Goal: Transaction & Acquisition: Purchase product/service

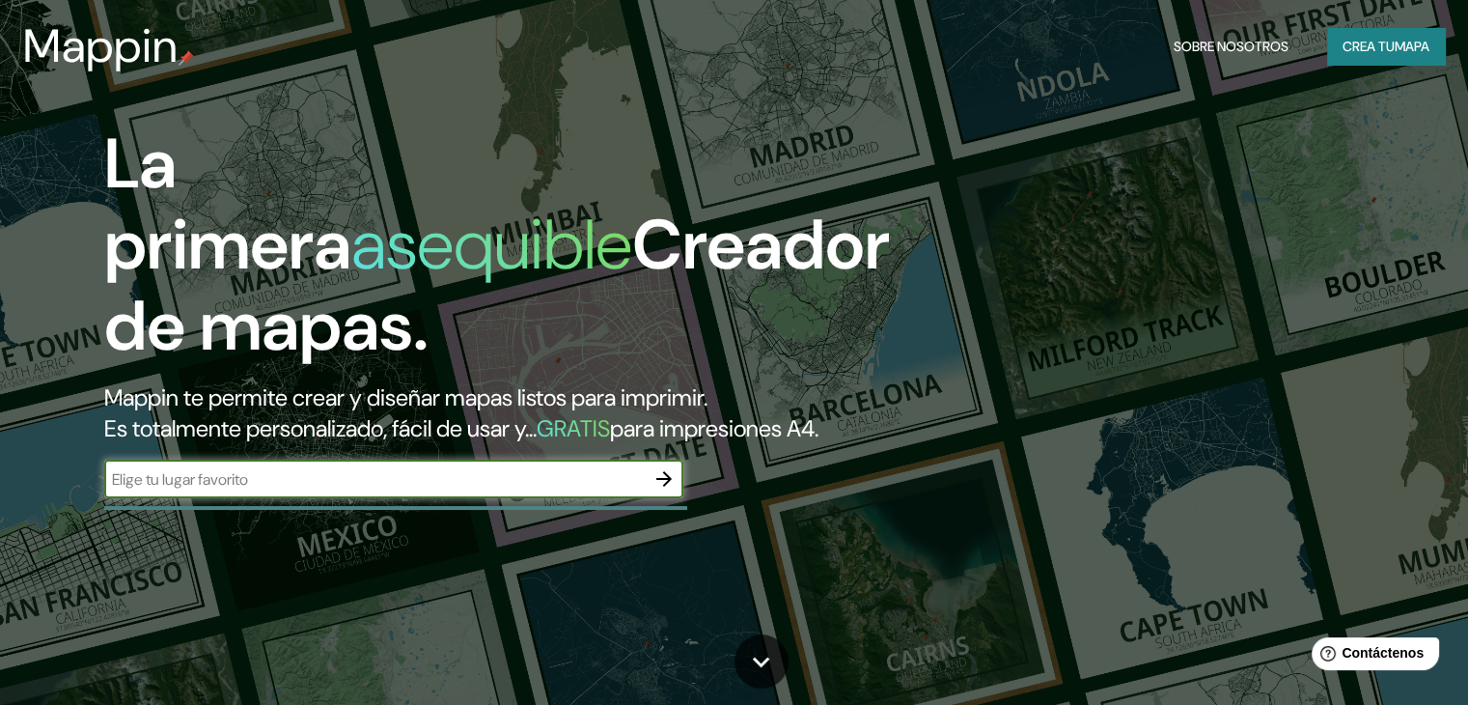
click at [447, 490] on input "text" at bounding box center [374, 479] width 540 height 22
type input "comas , la balanza"
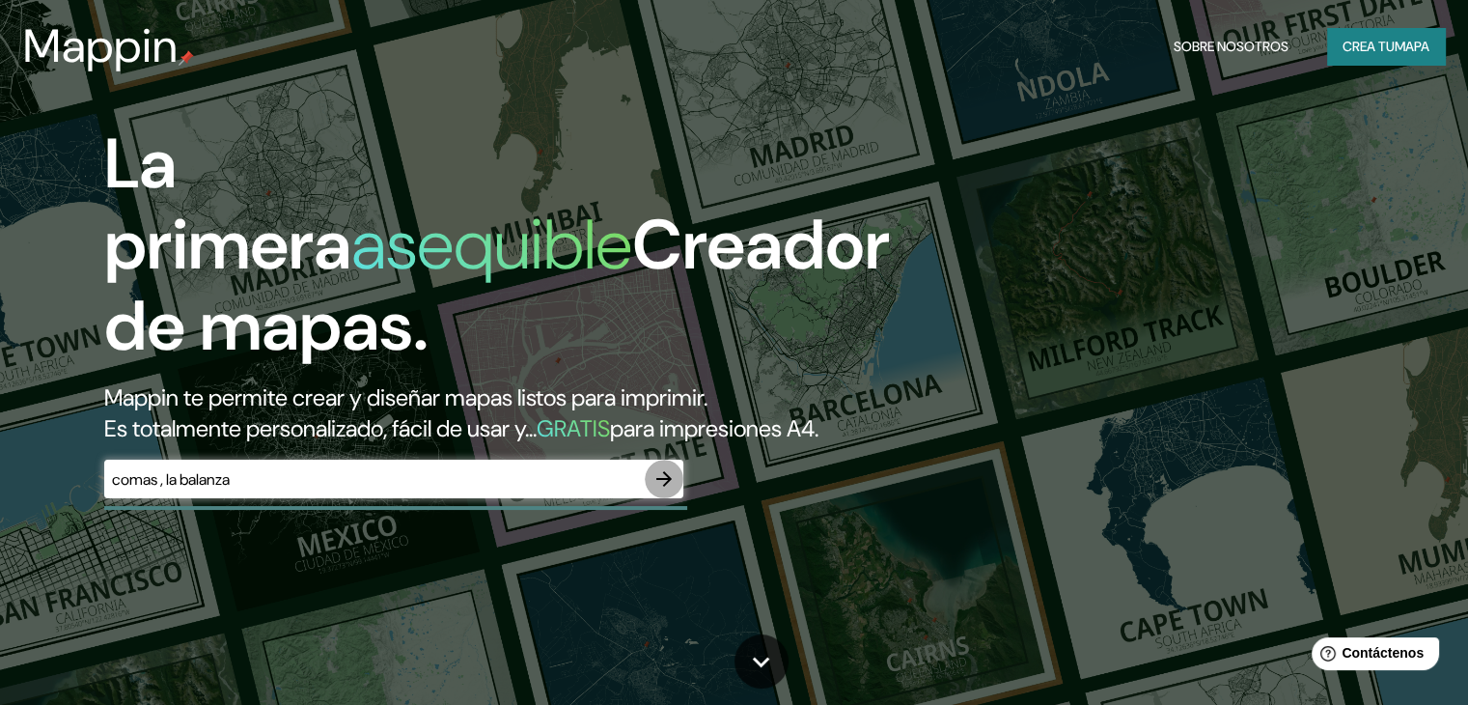
click at [662, 490] on icon "button" at bounding box center [663, 478] width 23 height 23
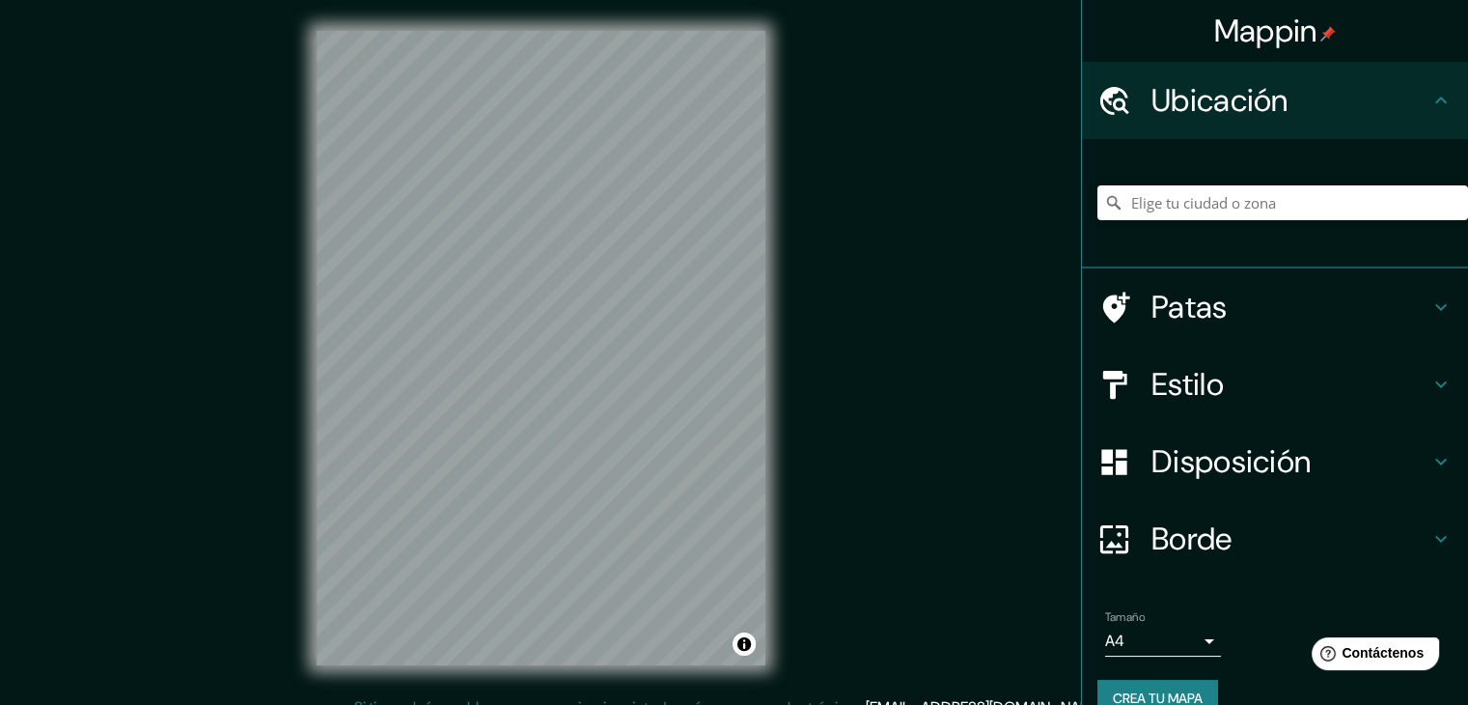
scroll to position [22, 0]
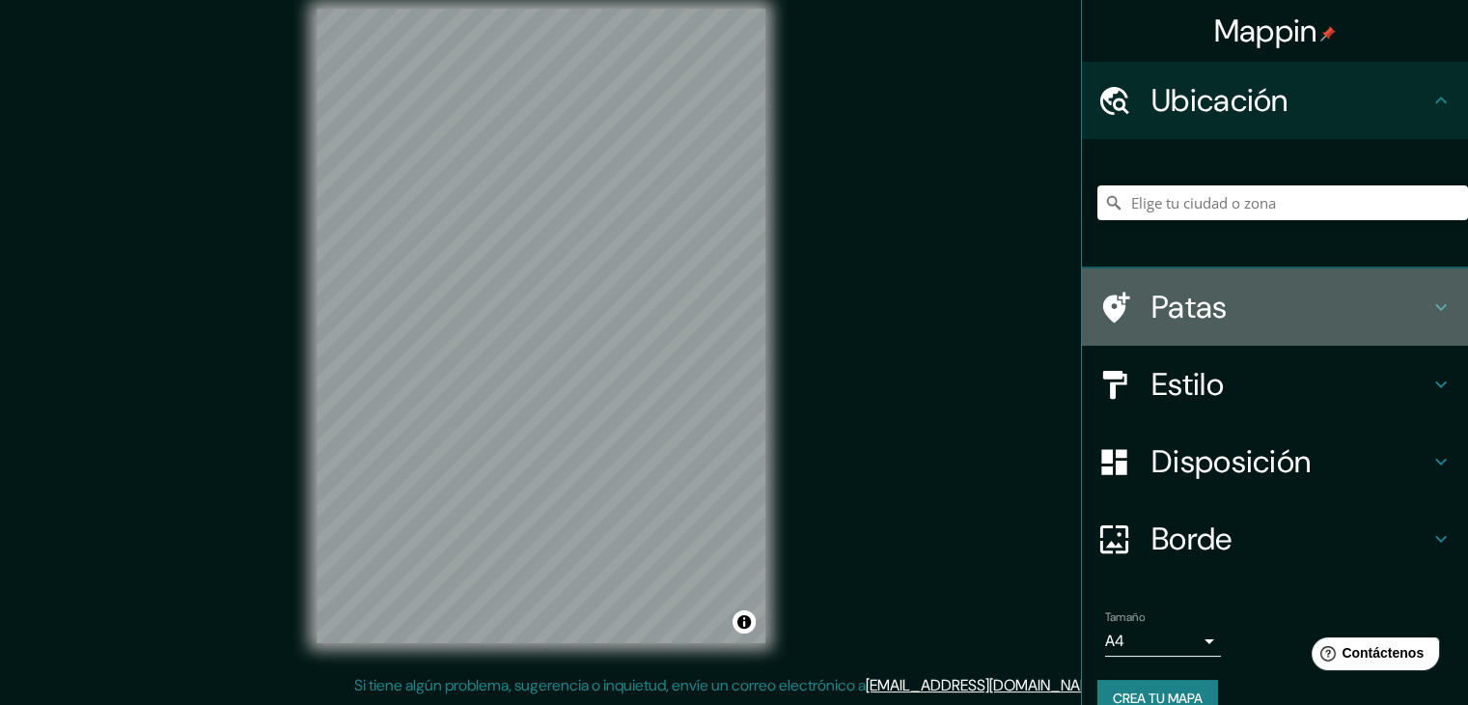
click at [1239, 303] on h4 "Patas" at bounding box center [1290, 307] width 278 height 39
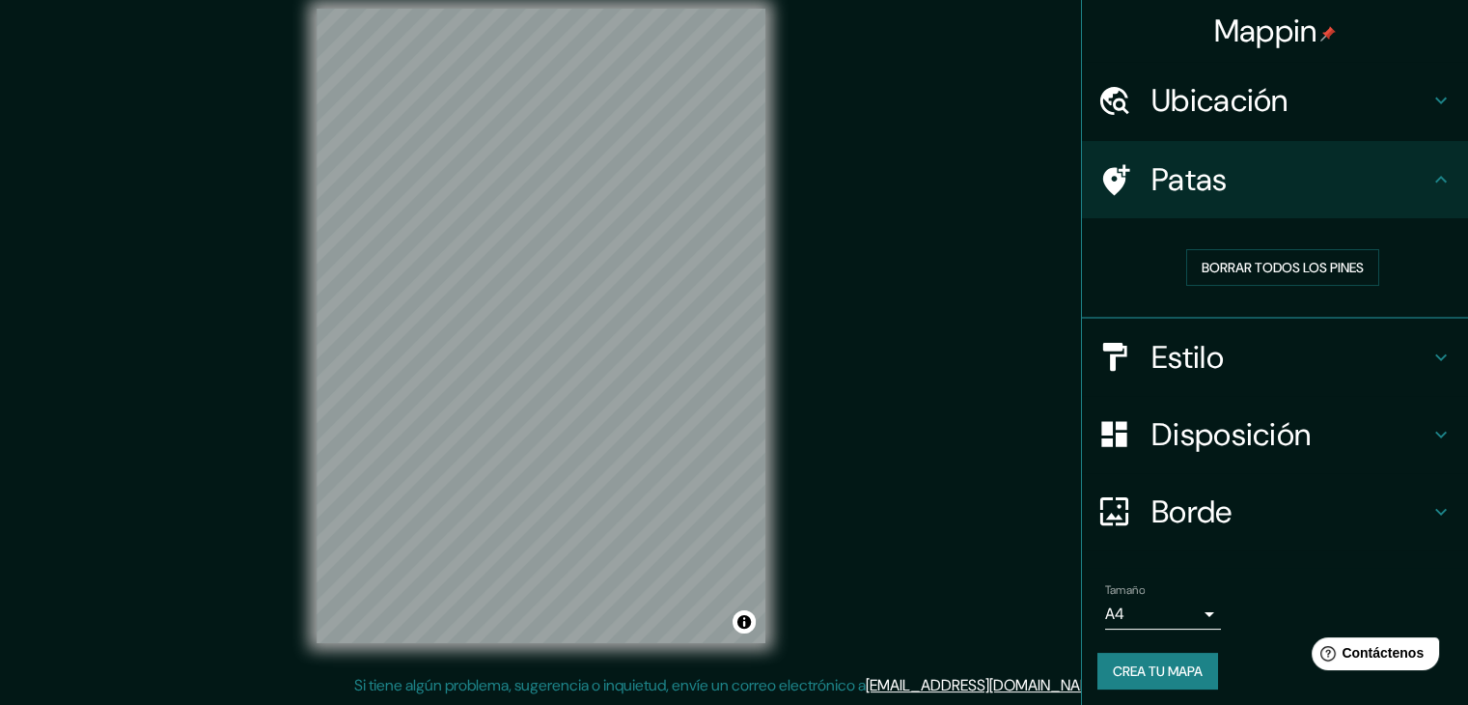
click at [1243, 367] on h4 "Estilo" at bounding box center [1290, 357] width 278 height 39
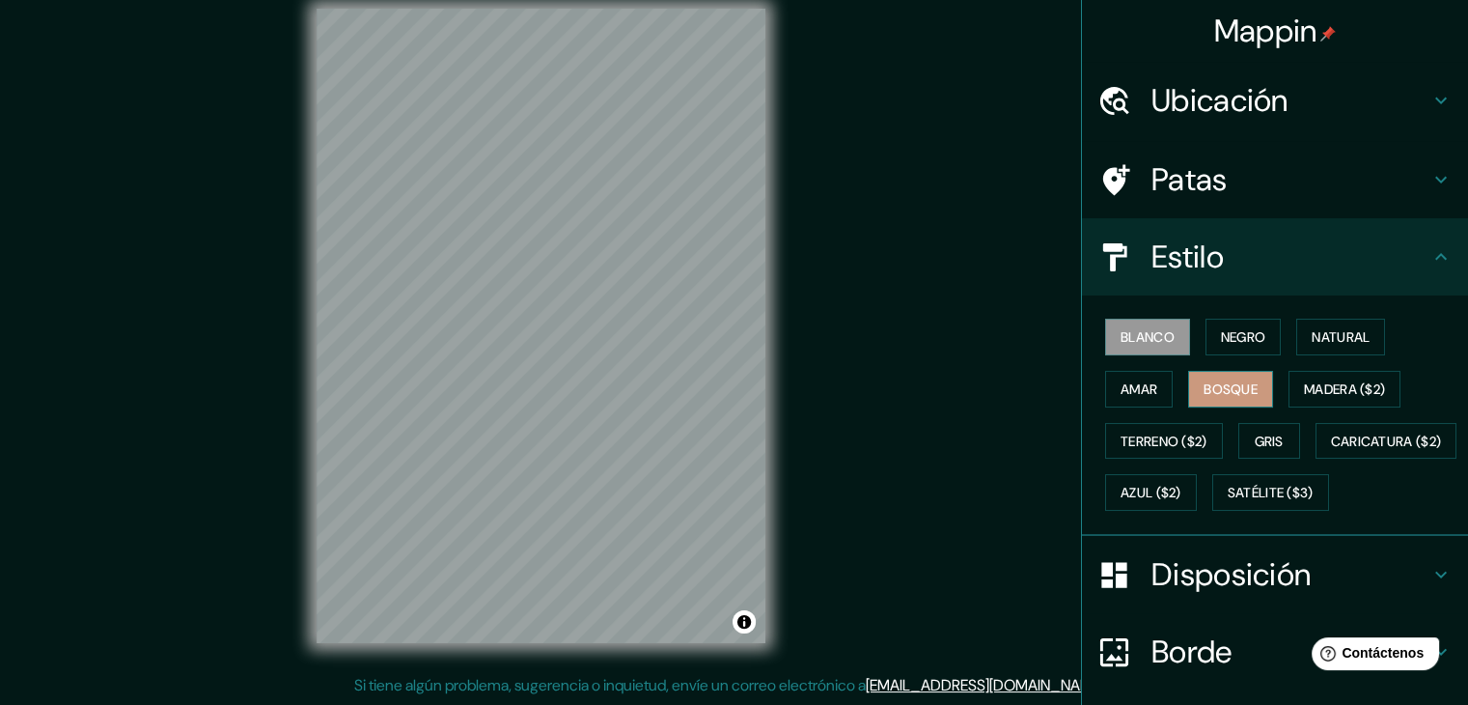
click at [1188, 403] on button "Bosque" at bounding box center [1230, 389] width 85 height 37
click at [1105, 397] on button "Amar" at bounding box center [1139, 389] width 68 height 37
click at [1126, 333] on font "Blanco" at bounding box center [1148, 336] width 54 height 17
click at [1008, 384] on div "Mappin Ubicación Patas Estilo Blanco Negro Natural [PERSON_NAME] ($2) Terreno (…" at bounding box center [734, 341] width 1468 height 727
click at [911, 468] on div "Mappin Ubicación Patas Estilo Blanco Negro Natural [PERSON_NAME] ($2) Terreno (…" at bounding box center [734, 341] width 1468 height 727
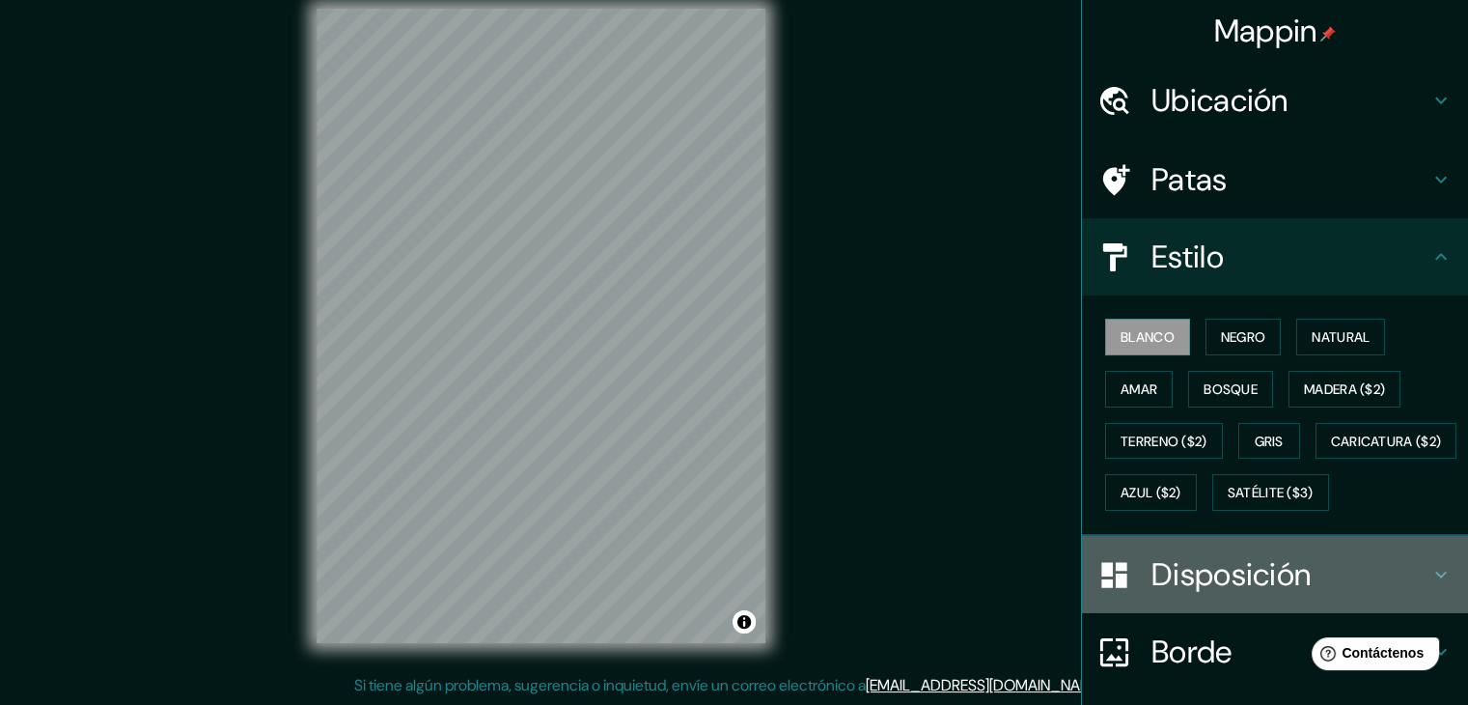
scroll to position [4, 0]
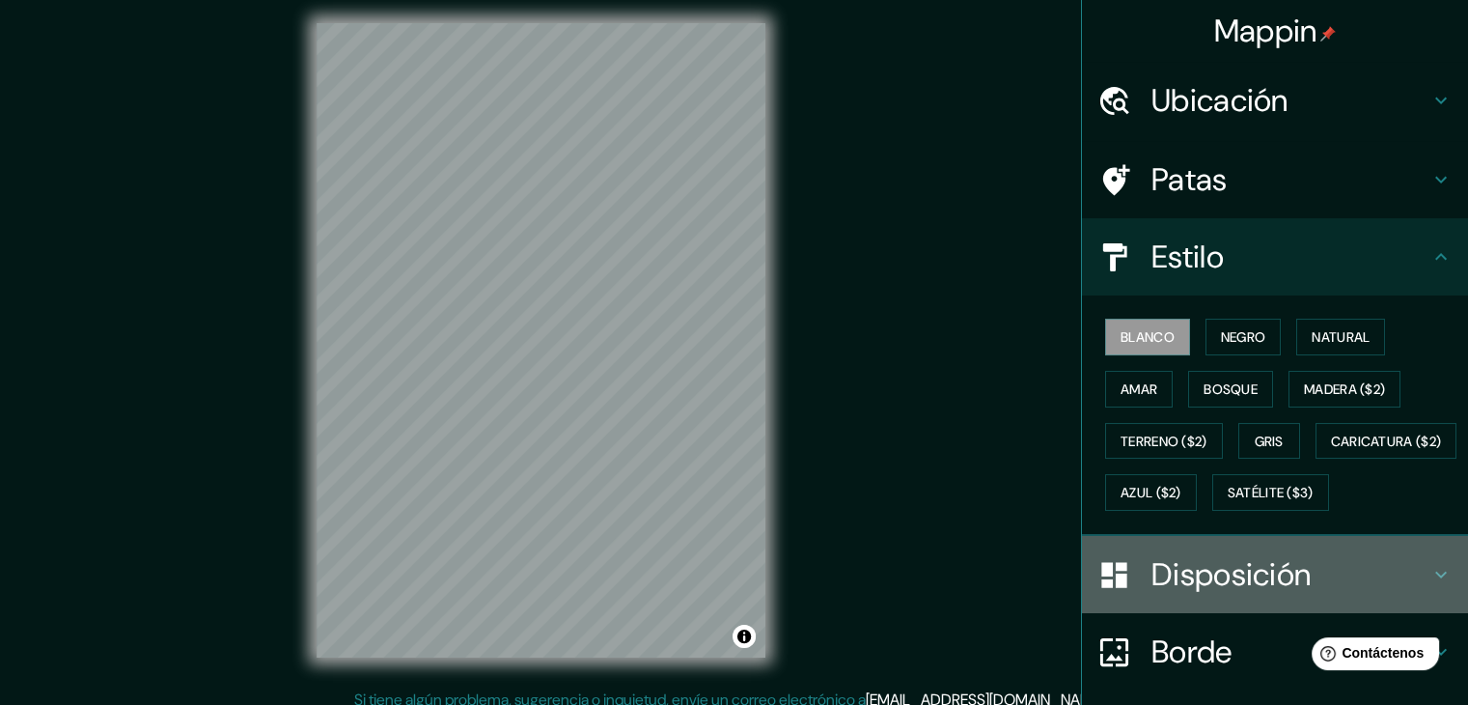
click at [1151, 595] on font "Disposición" at bounding box center [1230, 574] width 159 height 41
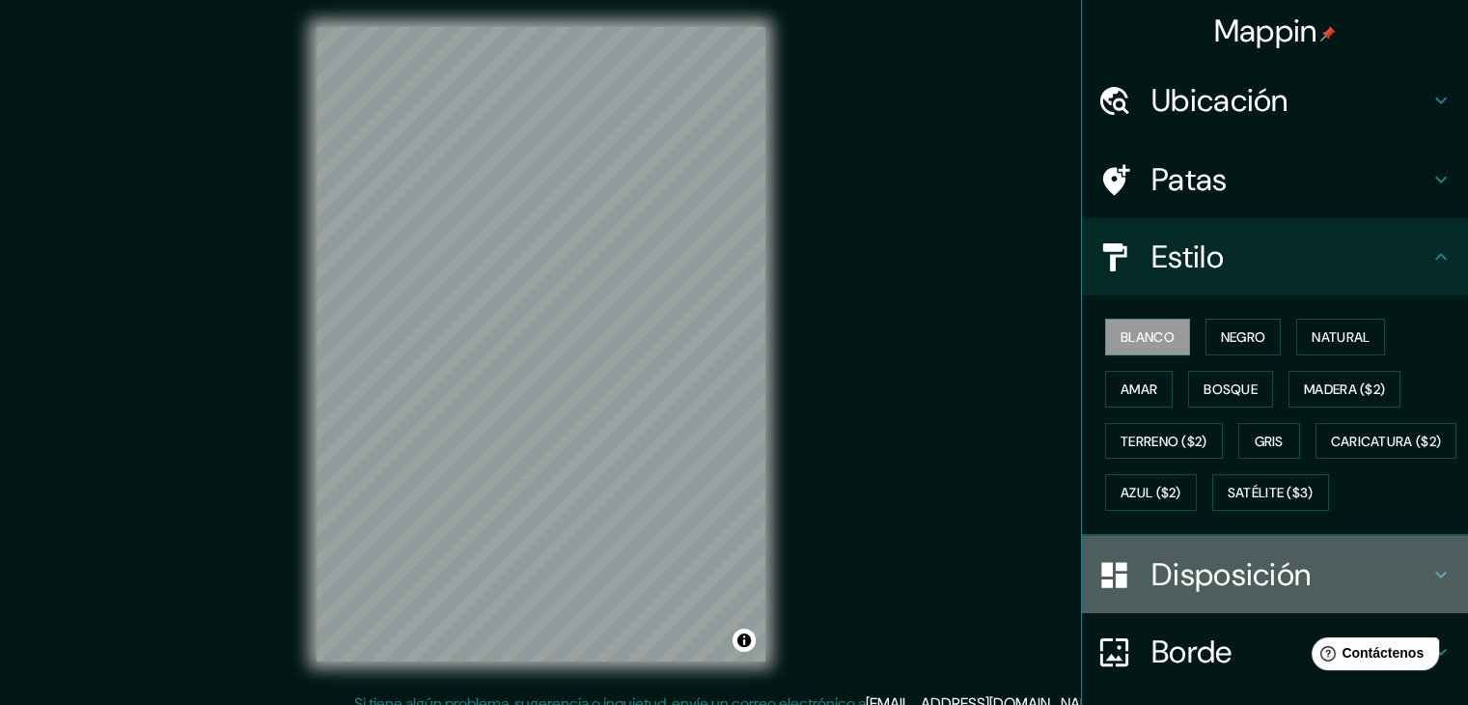
scroll to position [0, 0]
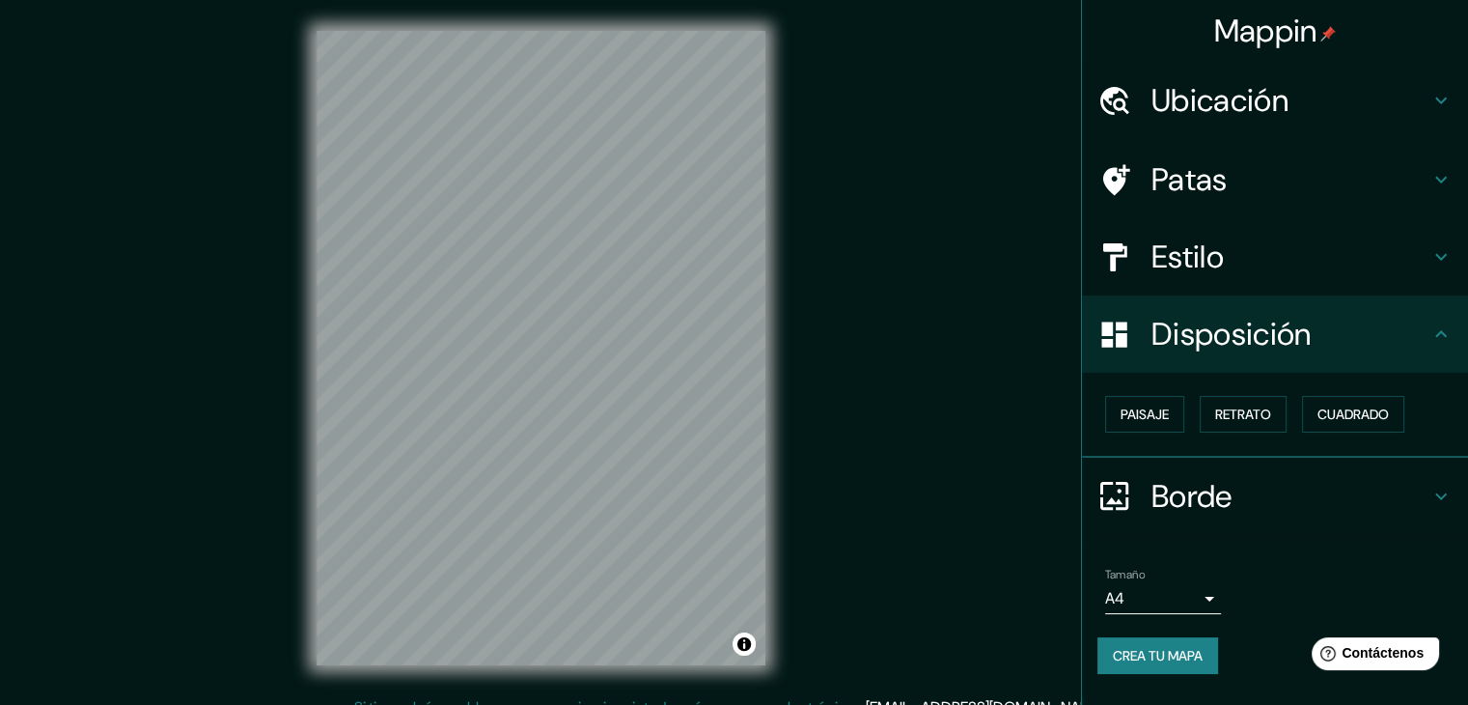
click at [1016, 561] on div "Mappin Ubicación Patas Estilo Disposición Paisaje Retrato Cuadrado Borde Elige …" at bounding box center [734, 363] width 1468 height 727
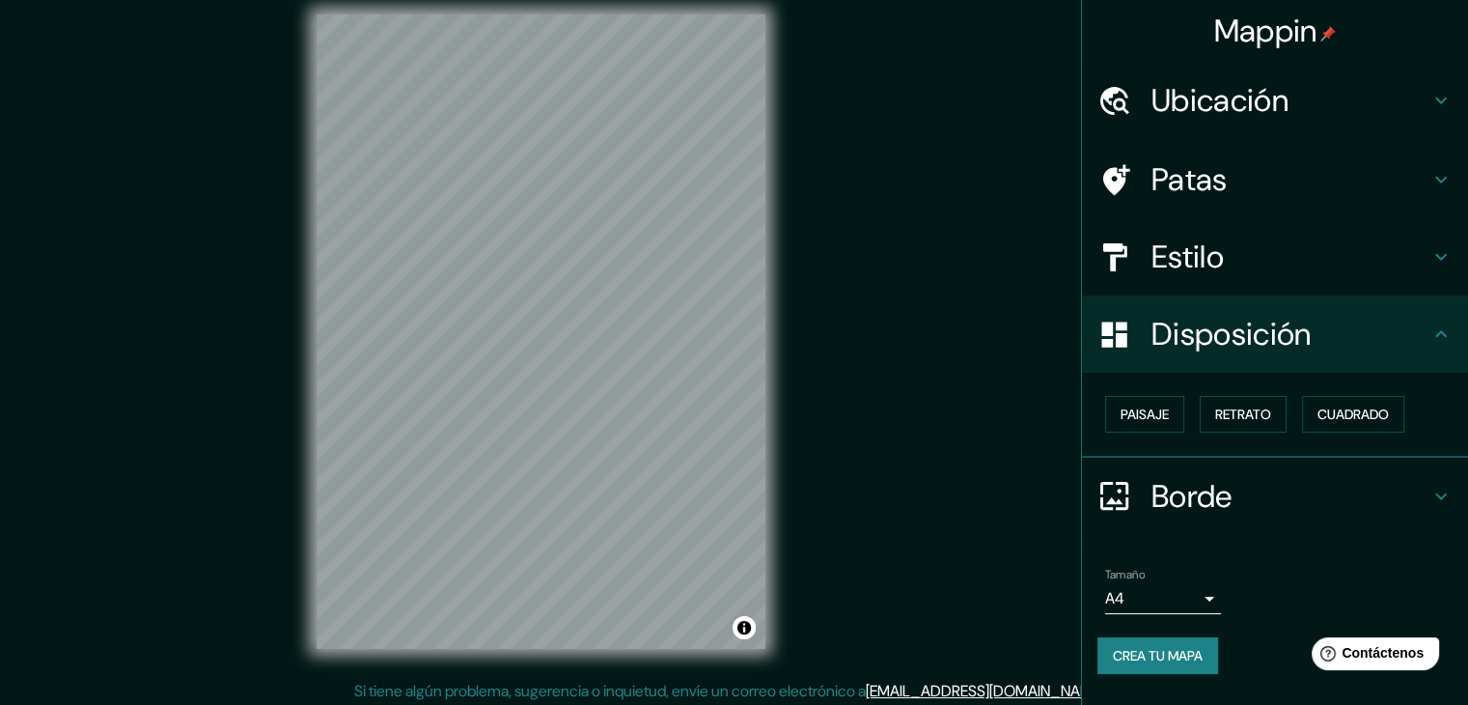
scroll to position [22, 0]
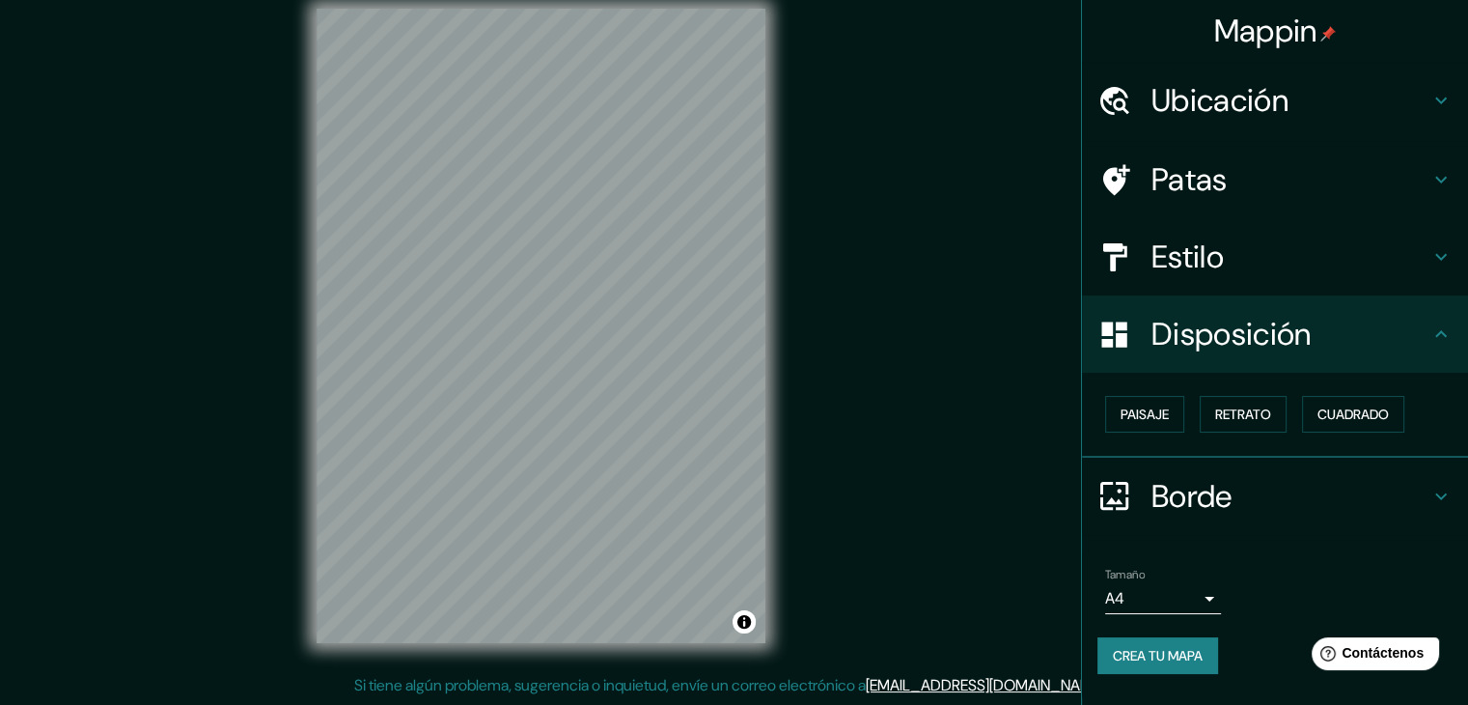
drag, startPoint x: 1032, startPoint y: 568, endPoint x: 1481, endPoint y: 617, distance: 452.3
click at [1059, 561] on div "Mappin Ubicación Patas Estilo Disposición Paisaje Retrato Cuadrado Borde Elige …" at bounding box center [734, 341] width 1468 height 727
click at [1297, 325] on font "Disposición" at bounding box center [1230, 334] width 159 height 41
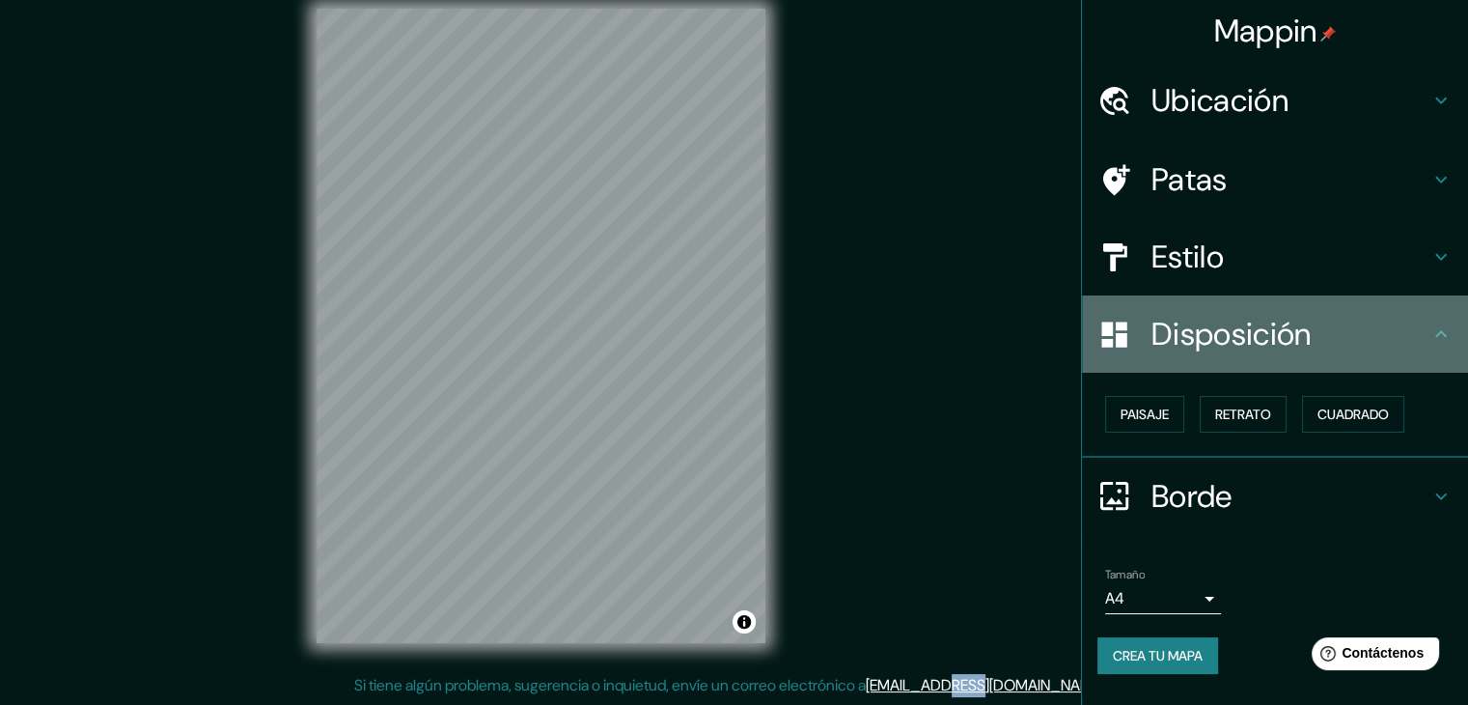
click at [1445, 324] on div "Disposición" at bounding box center [1275, 333] width 386 height 77
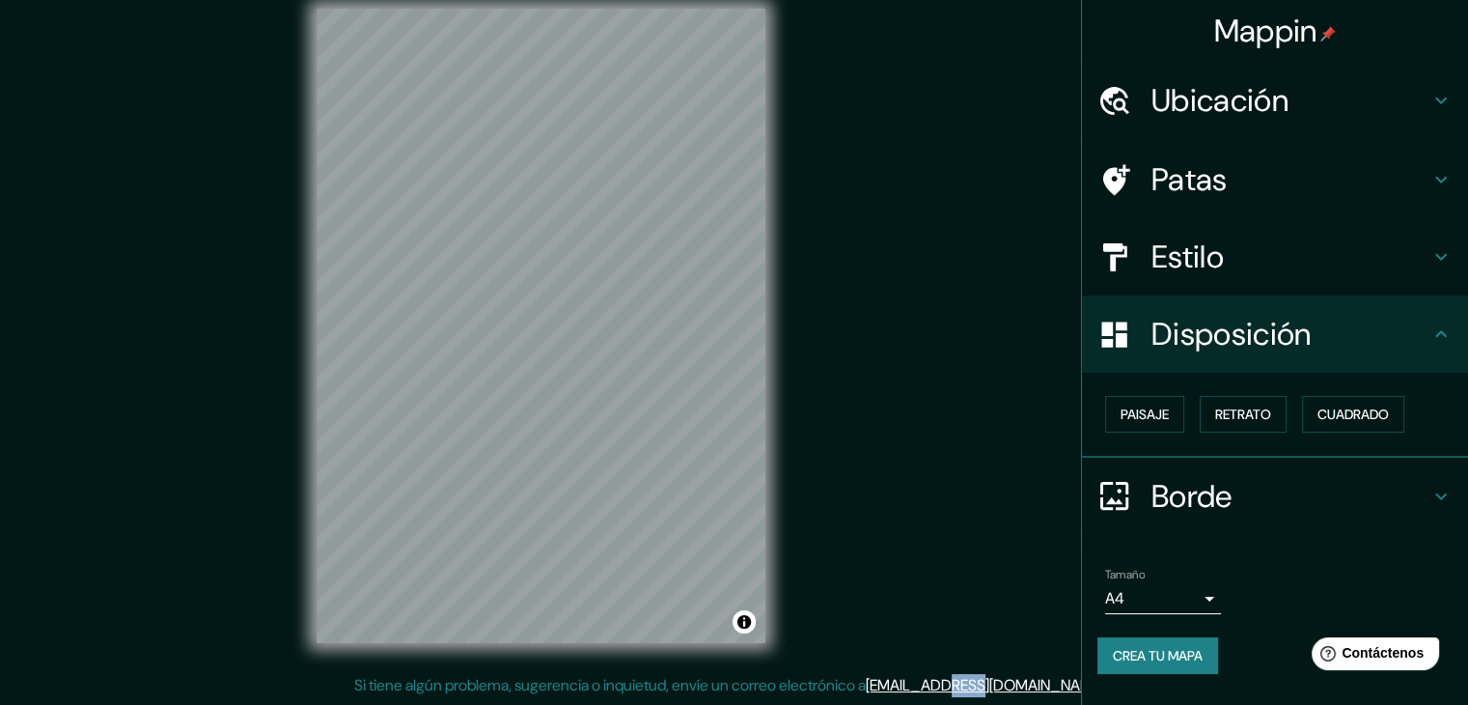
click at [1444, 327] on icon at bounding box center [1440, 333] width 23 height 23
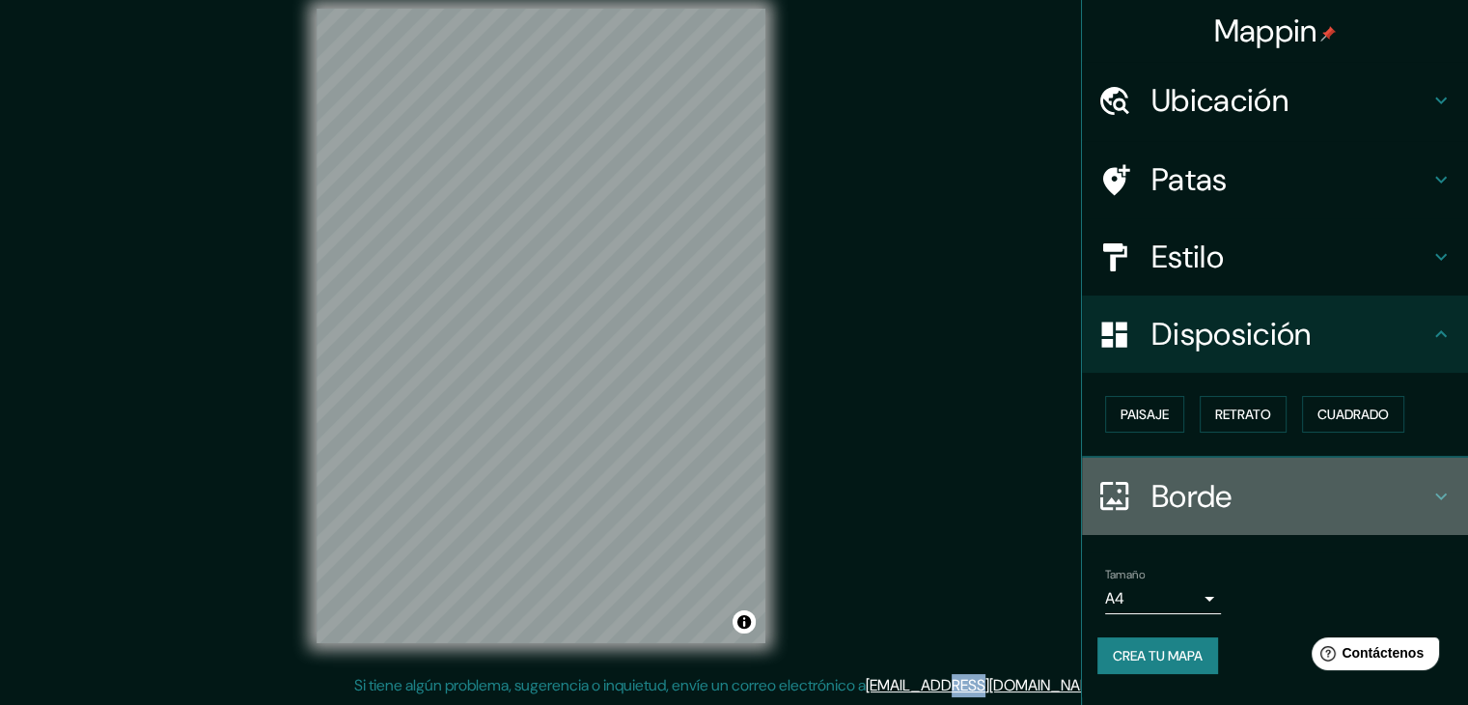
click at [1436, 492] on icon at bounding box center [1441, 495] width 12 height 7
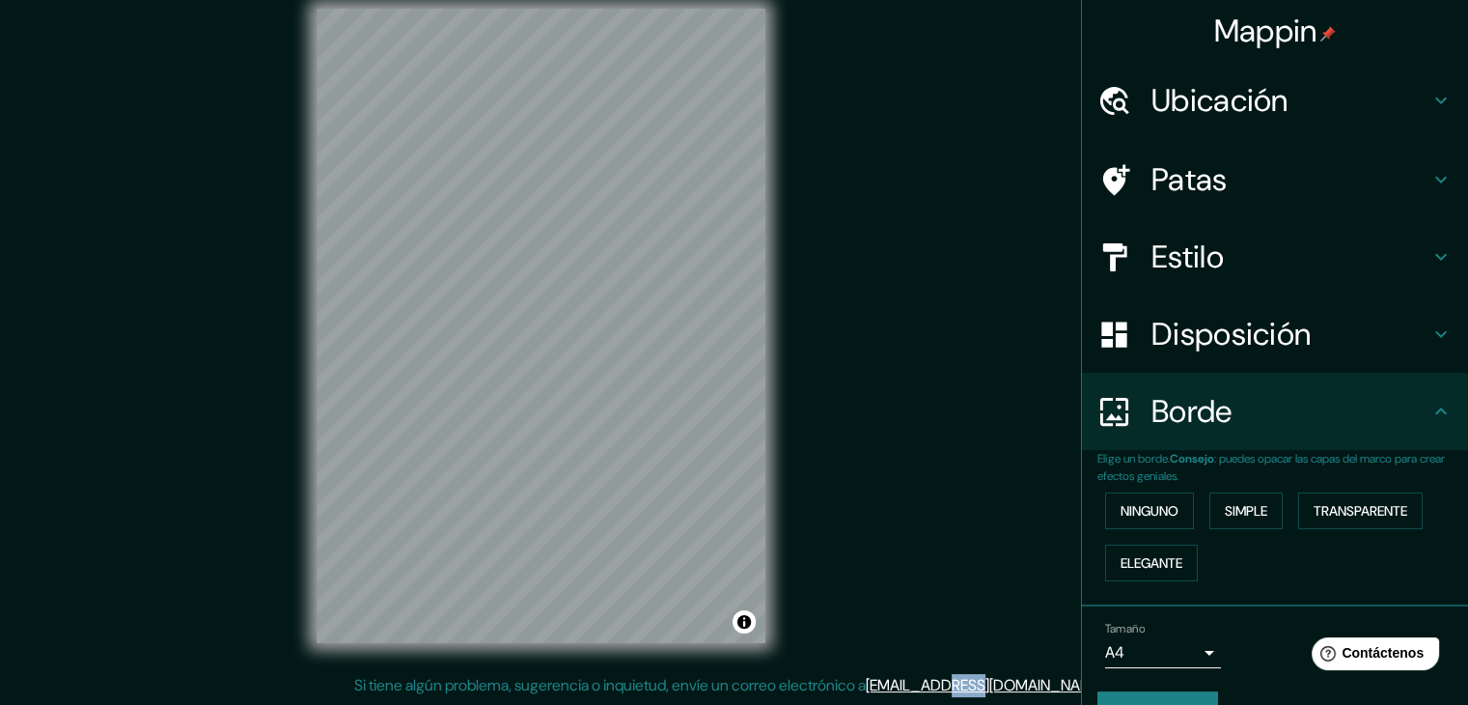
scroll to position [43, 0]
